Goal: Task Accomplishment & Management: Manage account settings

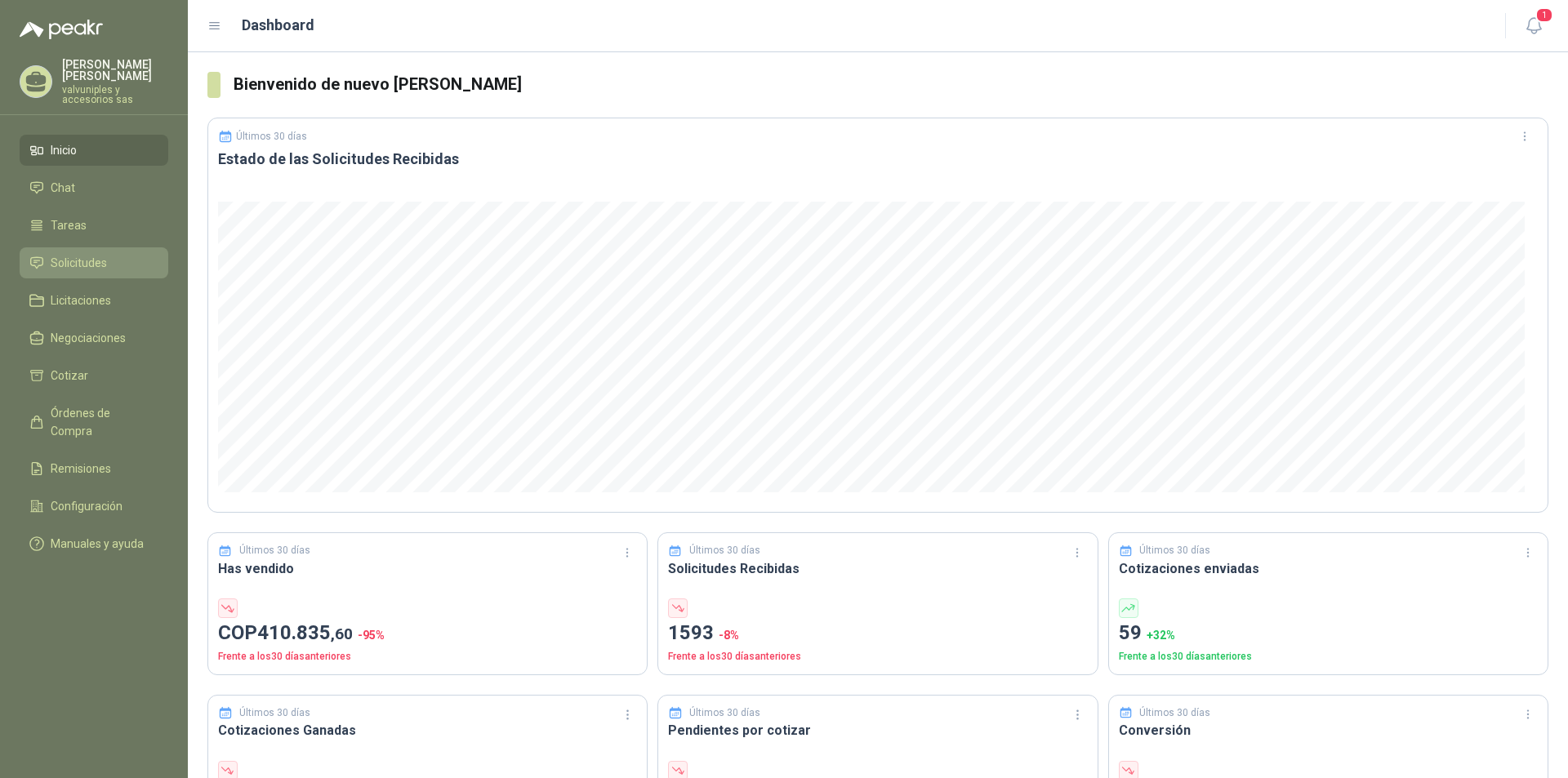
click at [78, 254] on span "Solicitudes" at bounding box center [79, 263] width 56 height 18
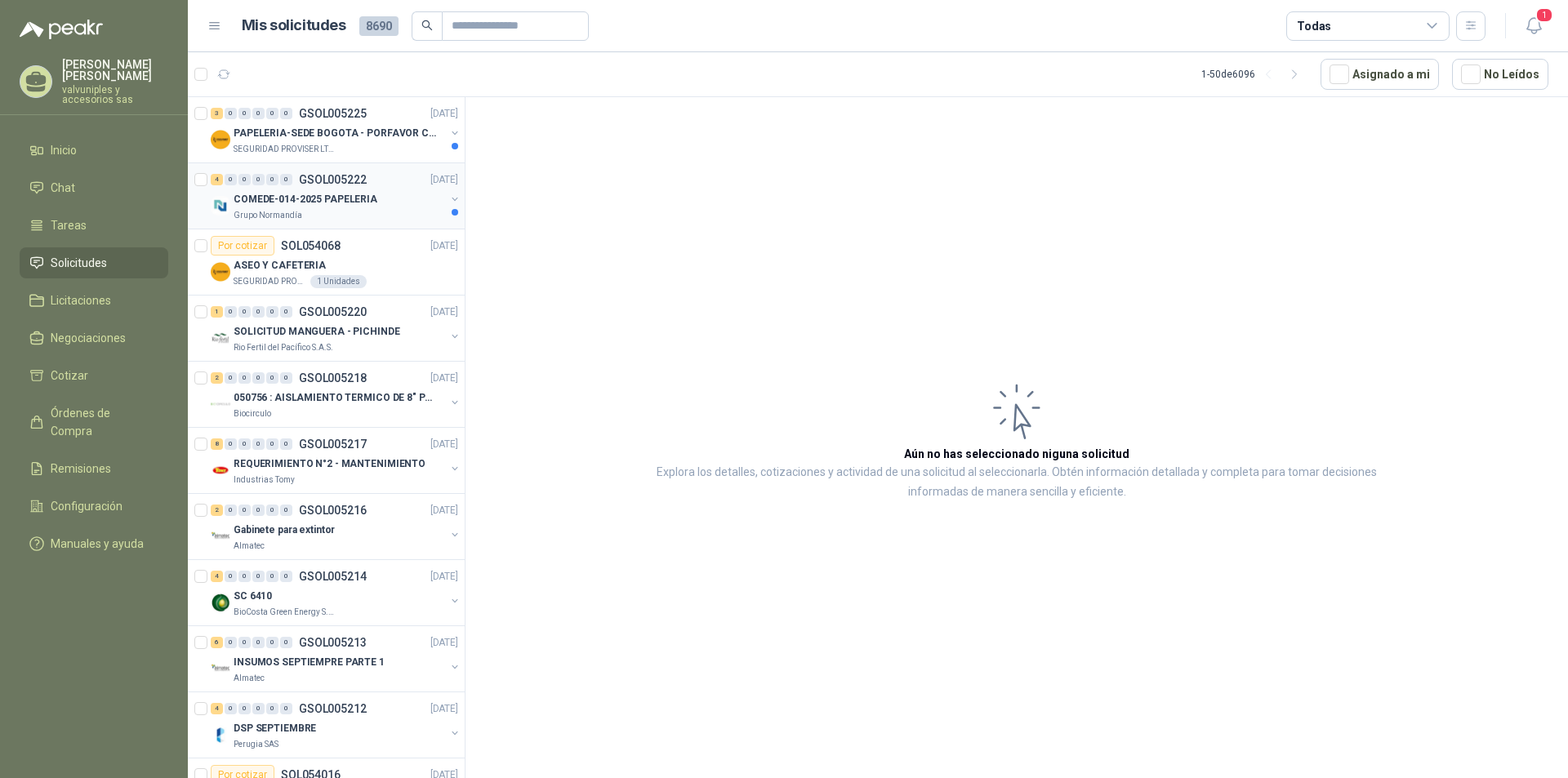
click at [295, 197] on p "COMEDE-014-2025 PAPELERIA" at bounding box center [305, 199] width 144 height 16
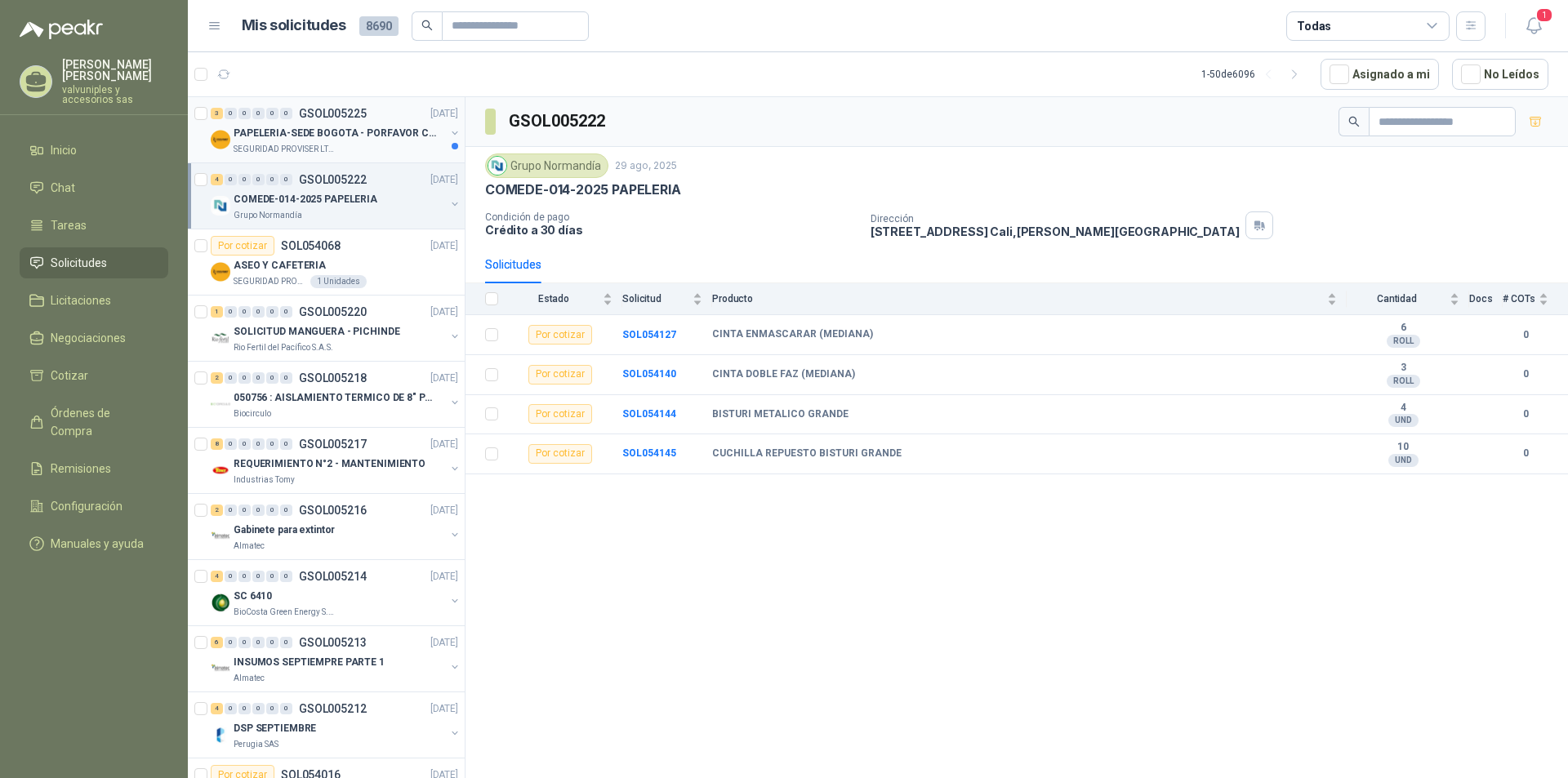
click at [293, 130] on p "PAPELERIA-SEDE BOGOTA - PORFAVOR CTZ COMPLETO" at bounding box center [335, 133] width 203 height 16
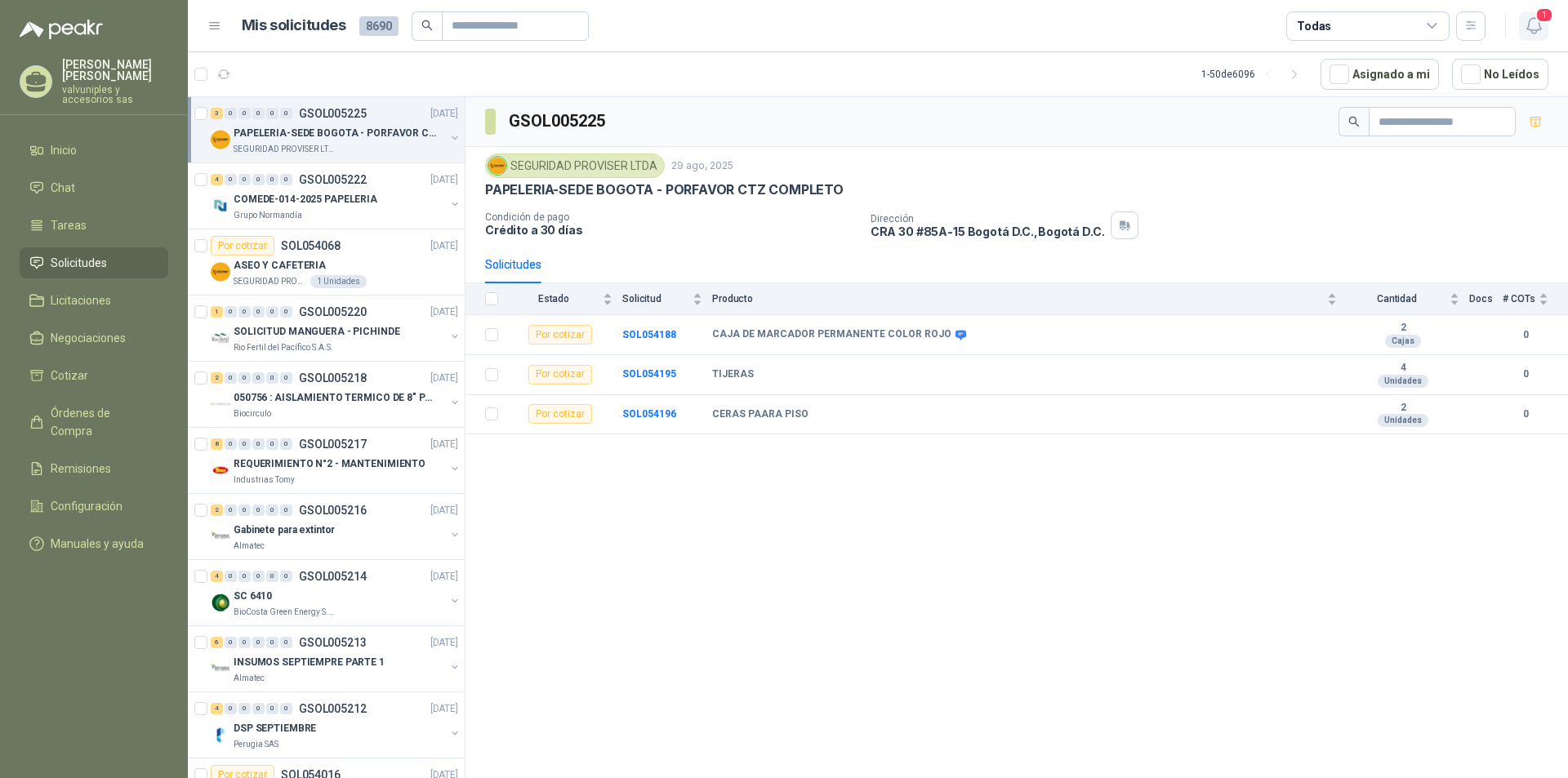
click at [1540, 20] on span "1" at bounding box center [1544, 15] width 18 height 16
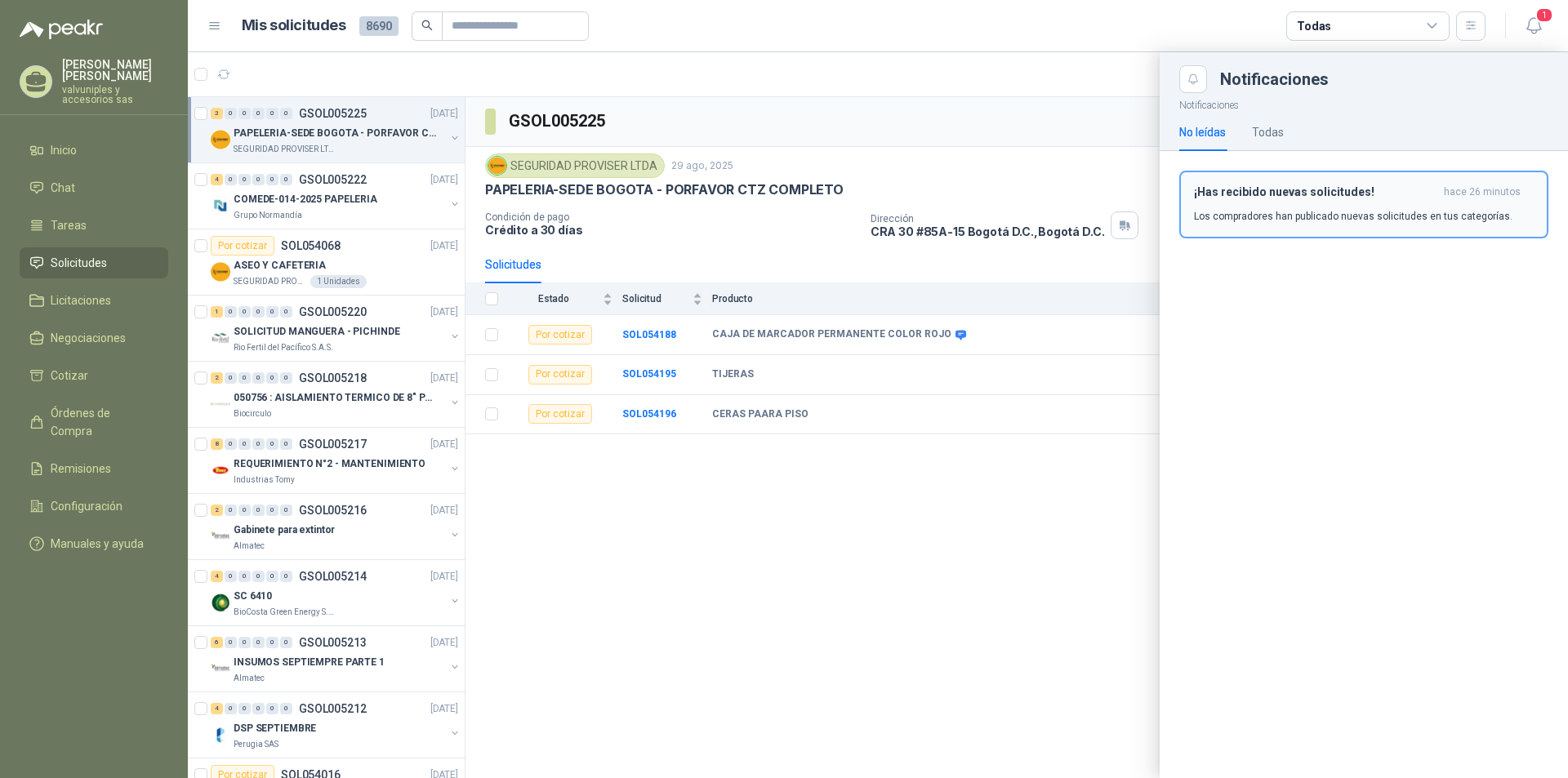
click at [1249, 193] on h3 "¡Has recibido nuevas solicitudes!" at bounding box center [1315, 192] width 243 height 14
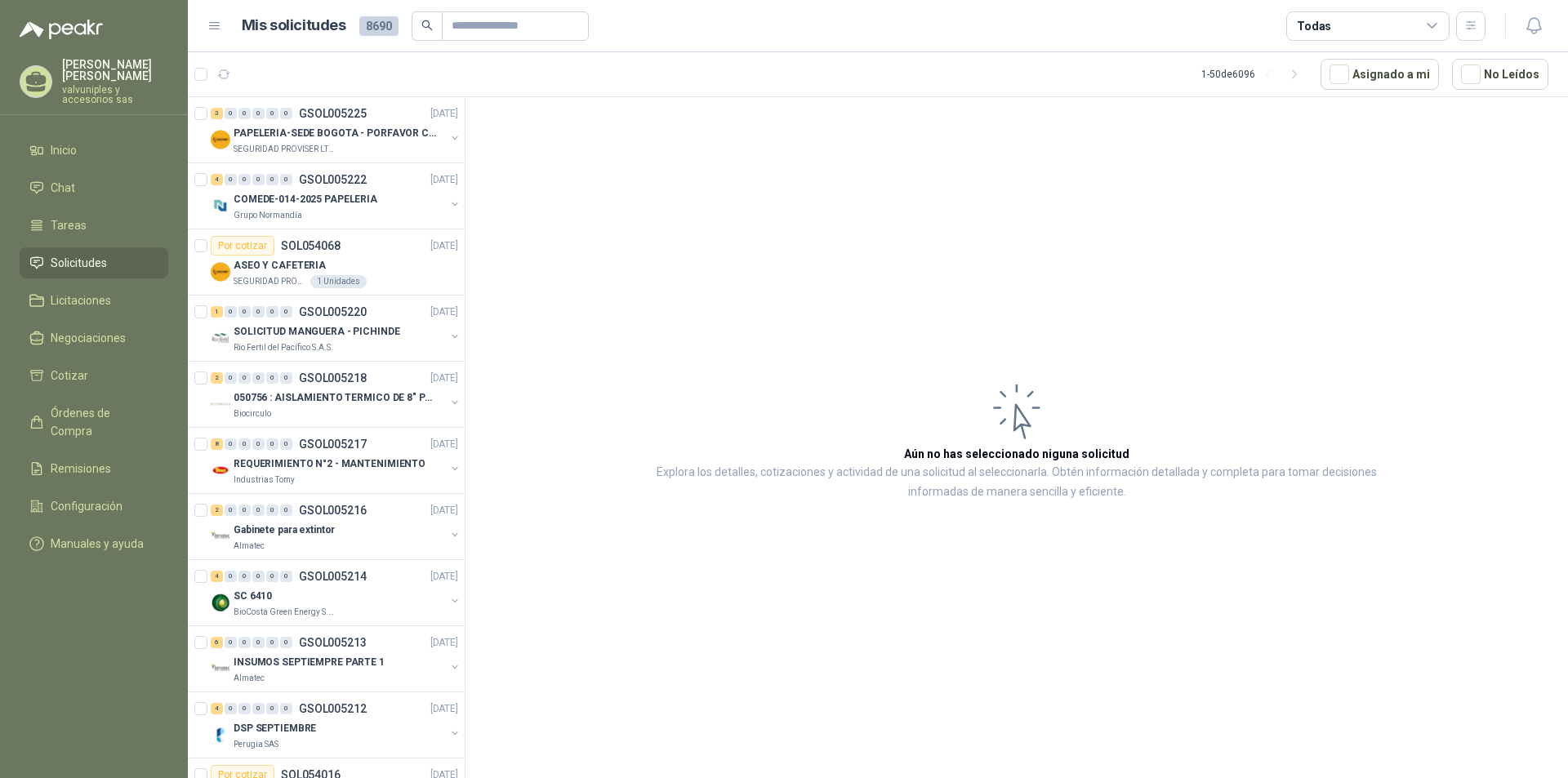
click at [781, 609] on article "Aún no has seleccionado niguna solicitud Explora los detalles, cotizaciones y a…" at bounding box center [1016, 440] width 1102 height 687
click at [1512, 75] on button "No Leídos" at bounding box center [1500, 74] width 96 height 31
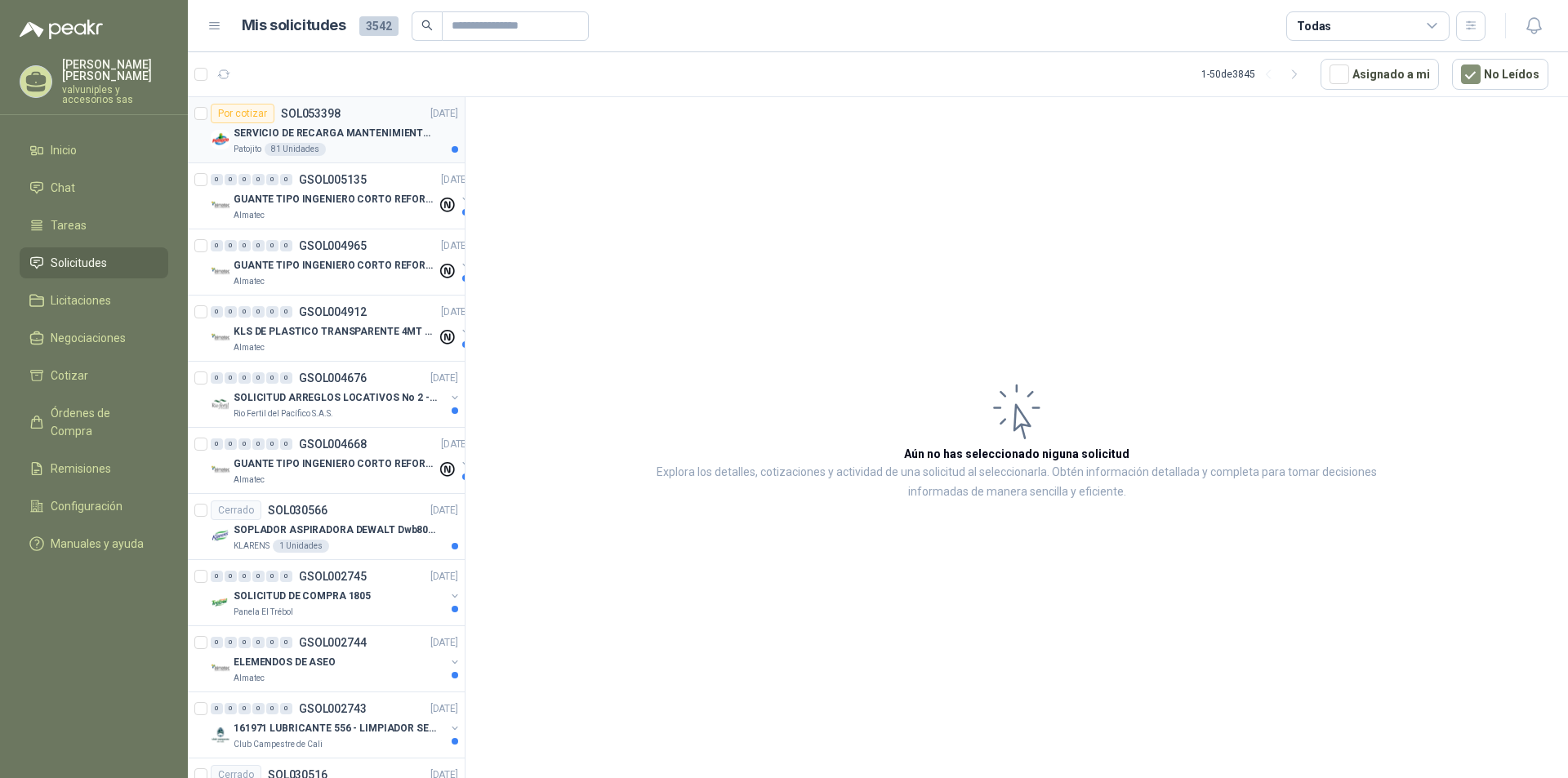
click at [329, 125] on p "SERVICIO DE RECARGA MANTENIMIENTO Y PRESTAMOS DE EXTINTORES" at bounding box center [335, 133] width 203 height 16
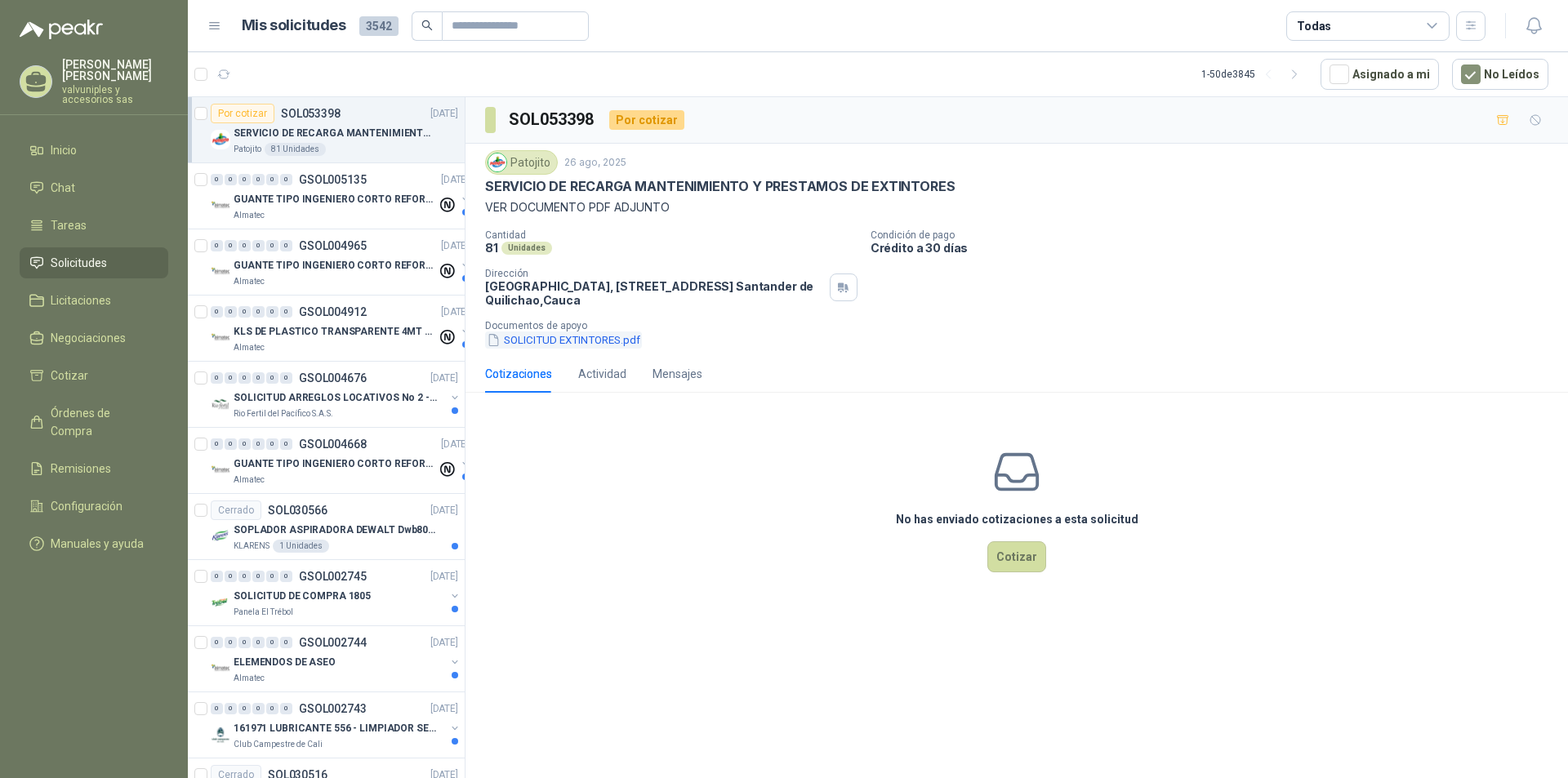
click at [532, 341] on button "SOLICITUD EXTINTORES.pdf" at bounding box center [563, 340] width 157 height 17
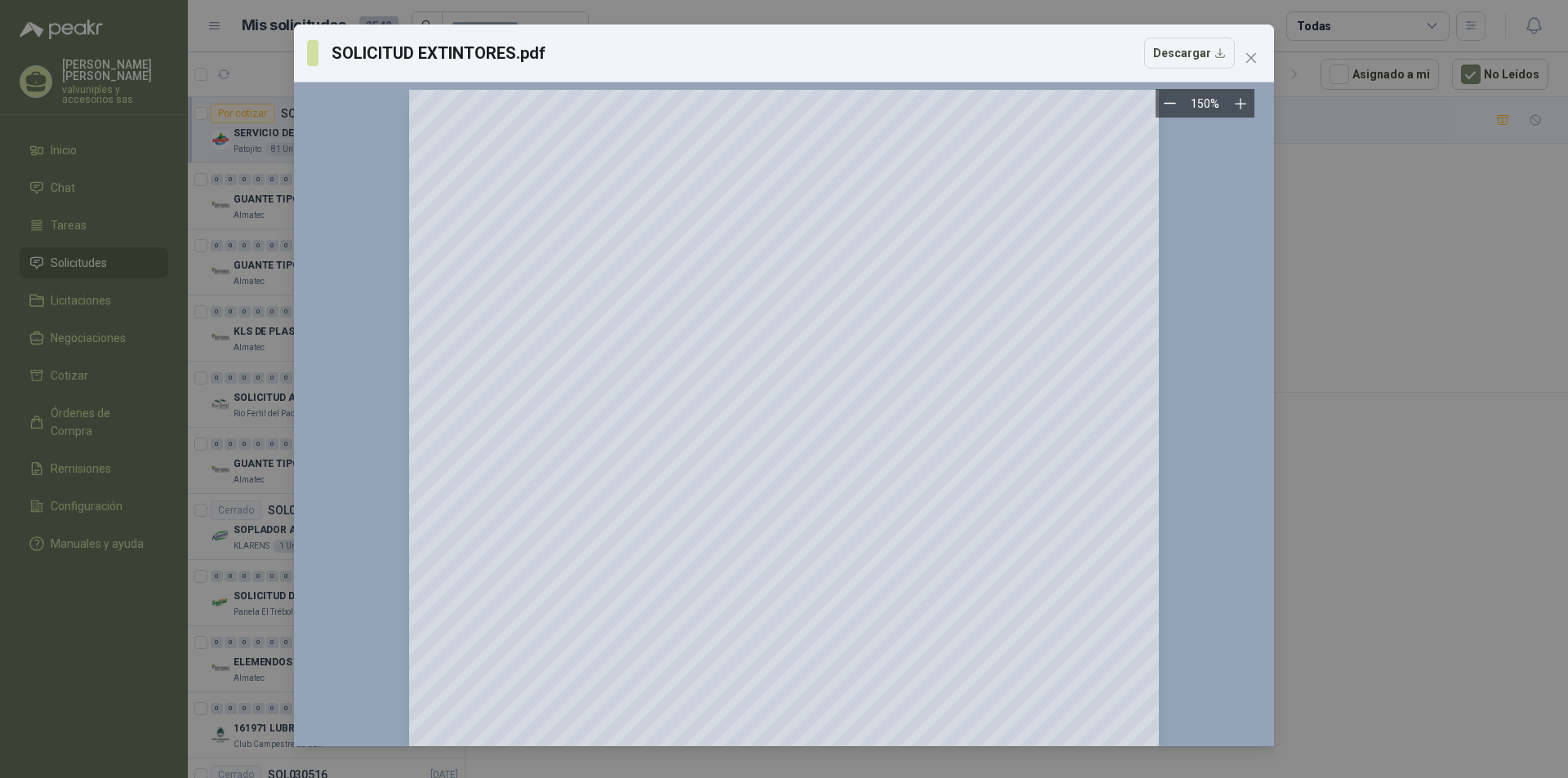
scroll to position [332, 0]
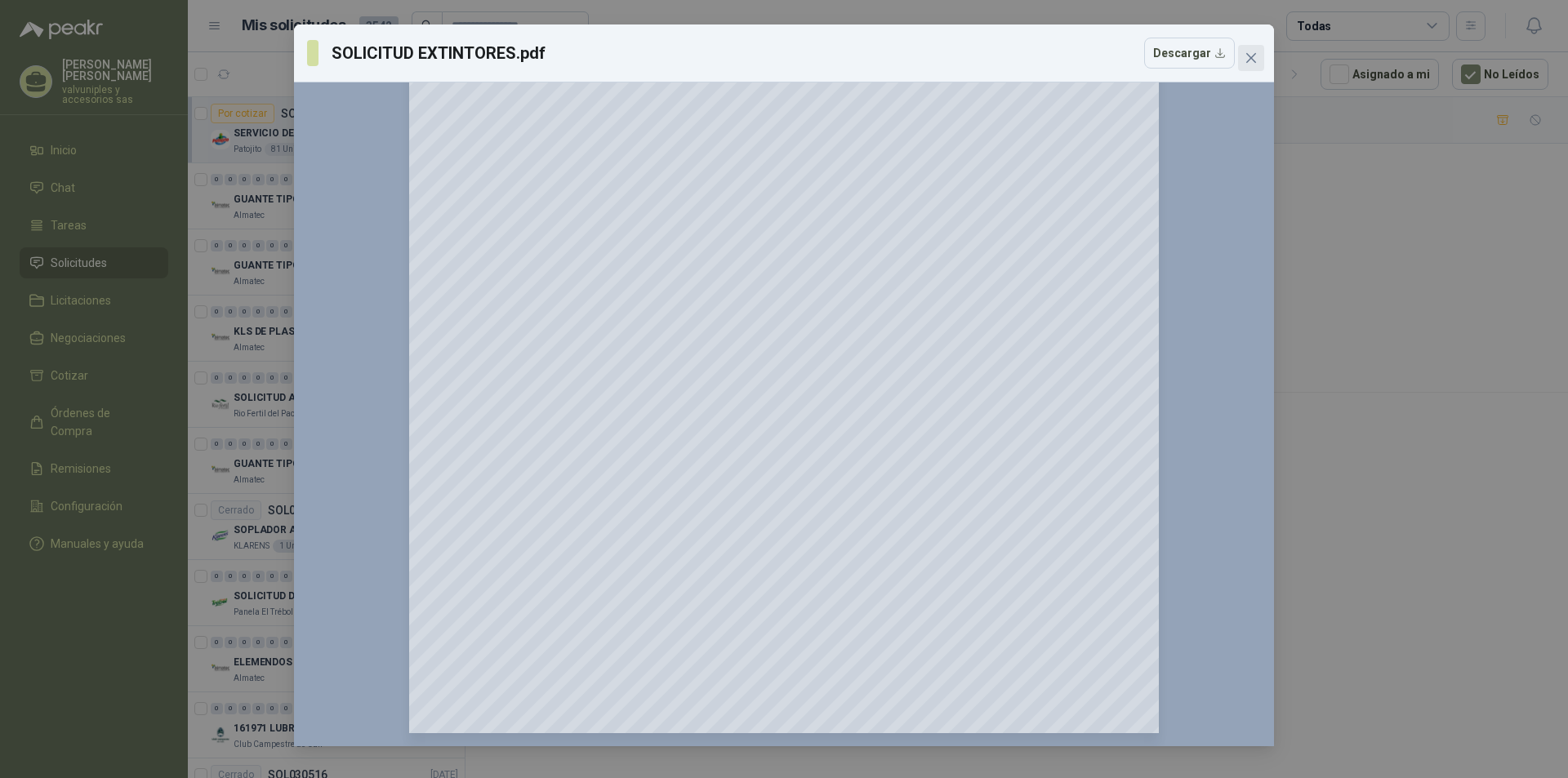
click at [1246, 45] on button "Close" at bounding box center [1250, 57] width 26 height 26
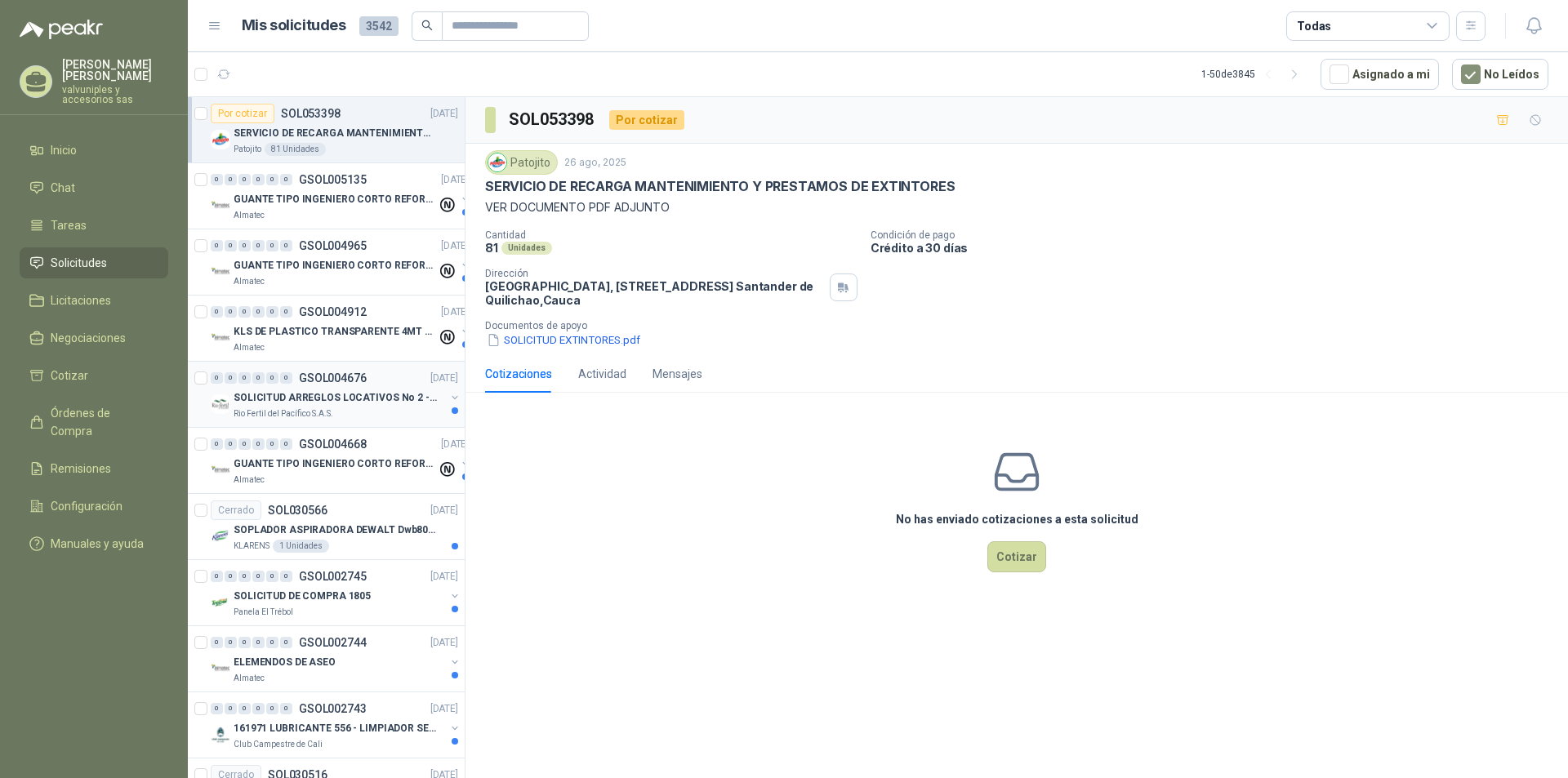
click at [267, 399] on p "SOLICITUD ARREGLOS LOCATIVOS No 2 - PICHINDE" at bounding box center [335, 398] width 203 height 16
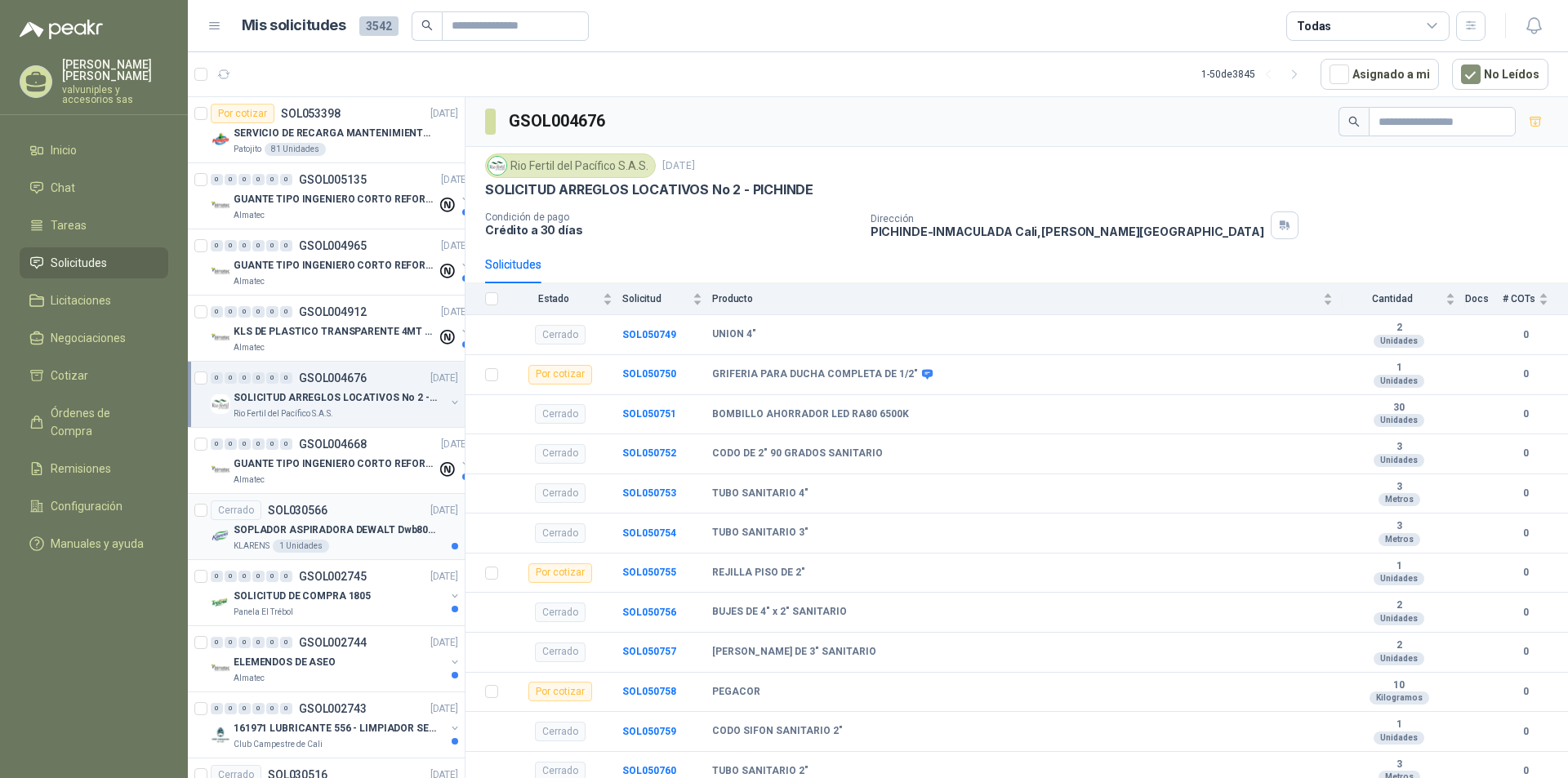
click at [294, 526] on p "SOPLADOR ASPIRADORA DEWALT Dwb800 Eléctrica 800w 120v" at bounding box center [335, 530] width 203 height 16
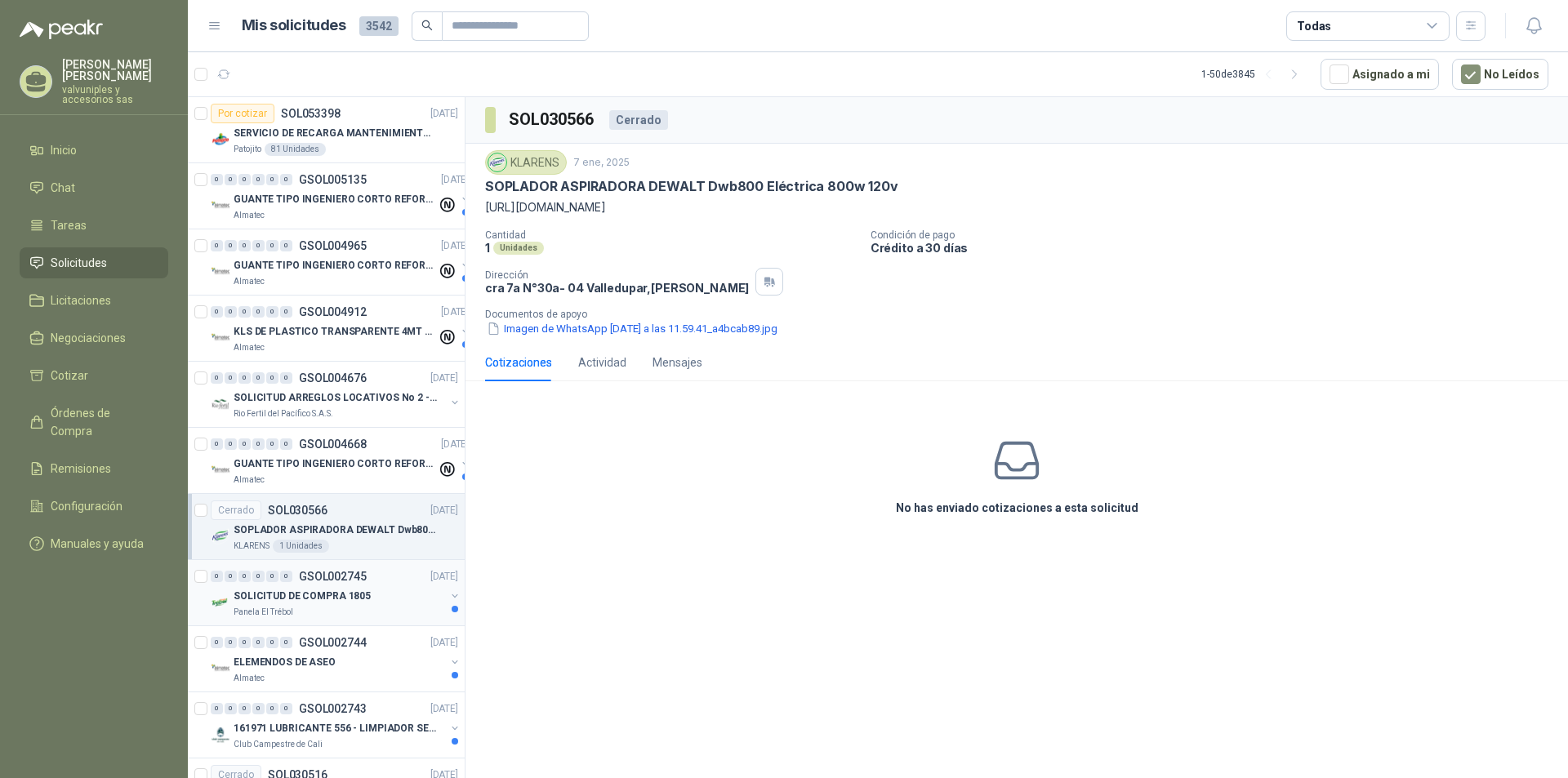
click at [315, 593] on p "SOLICITUD DE COMPRA 1805" at bounding box center [301, 596] width 137 height 16
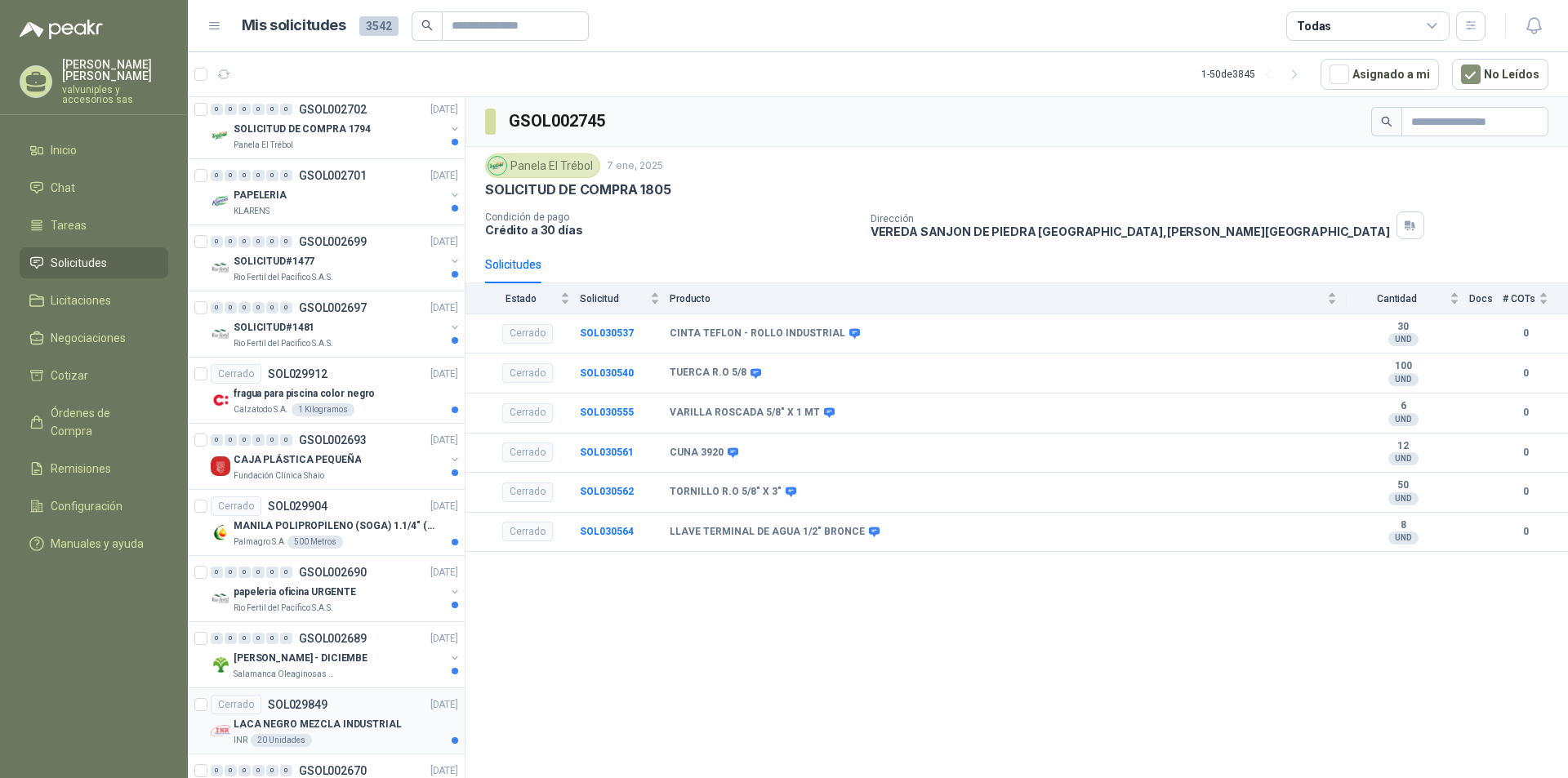
scroll to position [2655, 0]
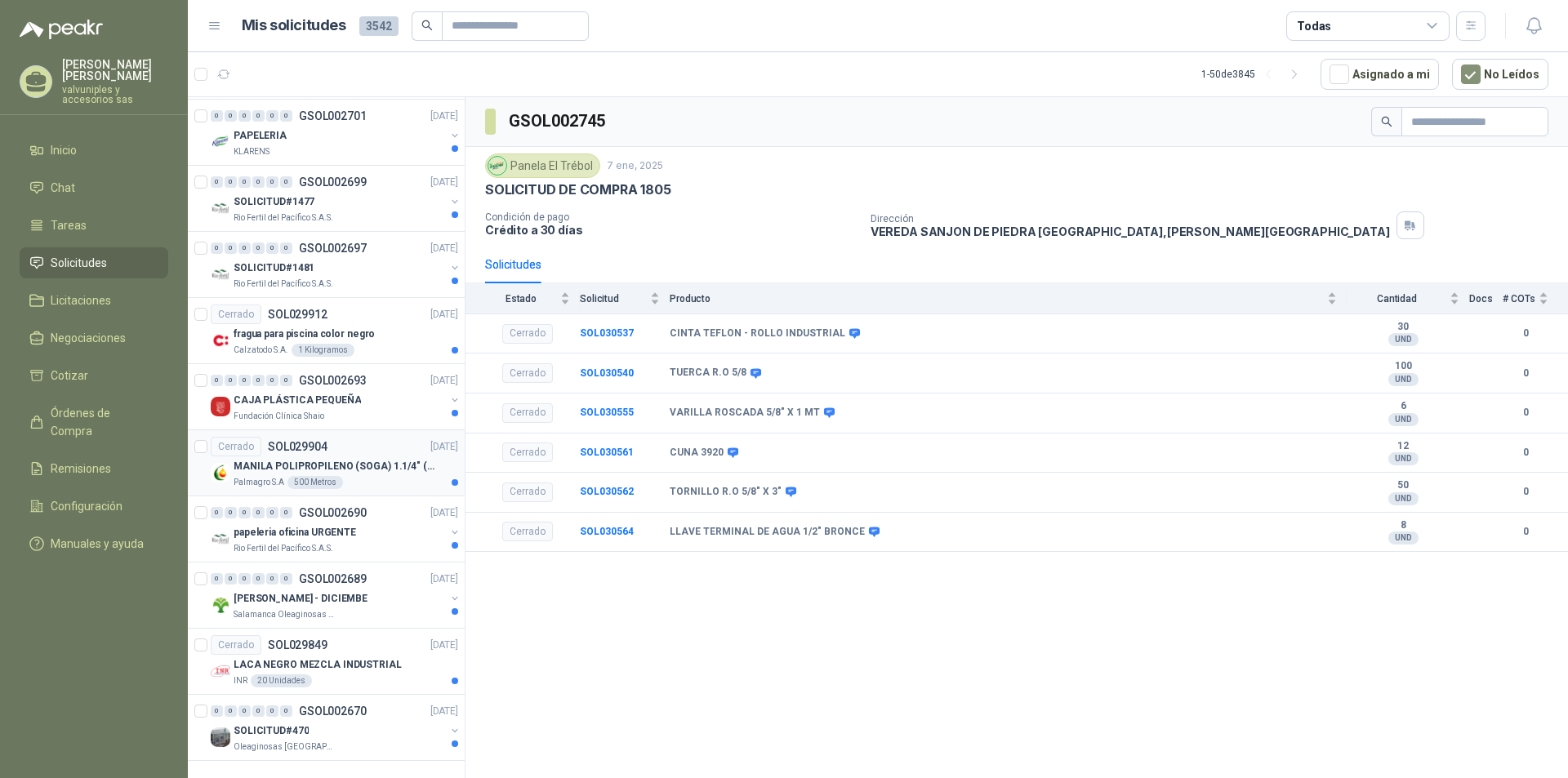
click at [319, 459] on p "MANILA POLIPROPILENO (SOGA) 1.1/4" (32MM) marca tesicol" at bounding box center [335, 467] width 203 height 16
